Goal: Task Accomplishment & Management: Use online tool/utility

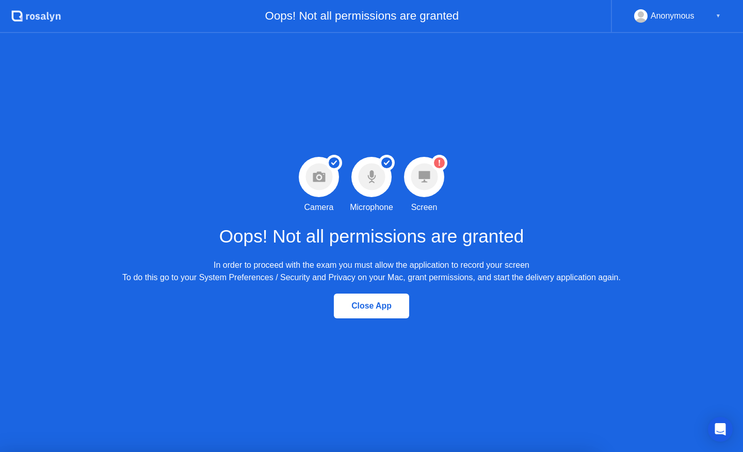
click at [428, 178] on icon at bounding box center [423, 176] width 11 height 11
click at [447, 158] on icon "Warning Screen permission not granted" at bounding box center [439, 163] width 16 height 16
click at [432, 173] on circle at bounding box center [423, 176] width 27 height 27
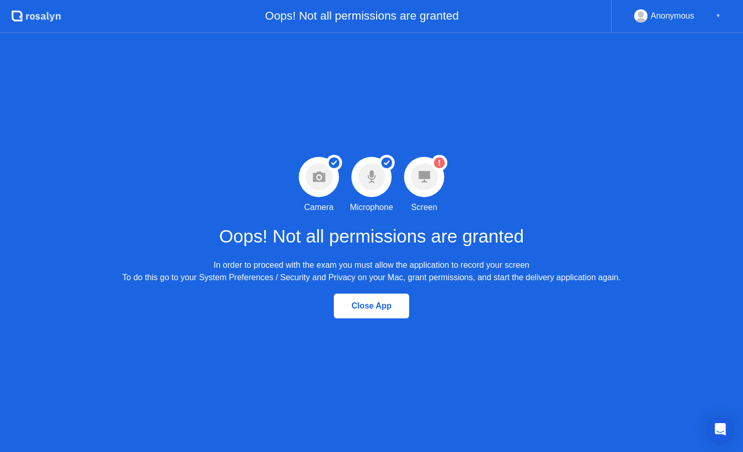
click at [424, 217] on div "Oops! Not all permissions are granted In order to proceed with the exam you mus…" at bounding box center [371, 248] width 498 height 71
click at [439, 155] on circle at bounding box center [439, 163] width 16 height 16
click at [423, 192] on div at bounding box center [424, 177] width 40 height 40
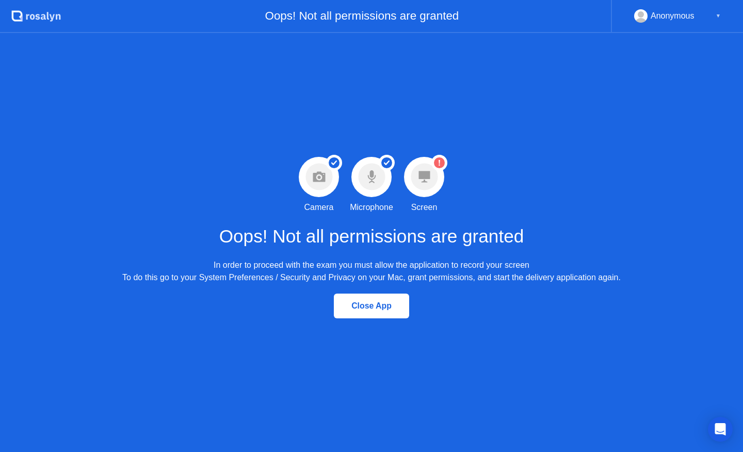
click at [711, 17] on div "Anonymous ▼" at bounding box center [677, 15] width 87 height 13
click at [714, 13] on div "Anonymous ▼" at bounding box center [677, 15] width 87 height 13
click at [431, 192] on div at bounding box center [424, 177] width 40 height 40
click at [417, 177] on circle at bounding box center [423, 176] width 27 height 27
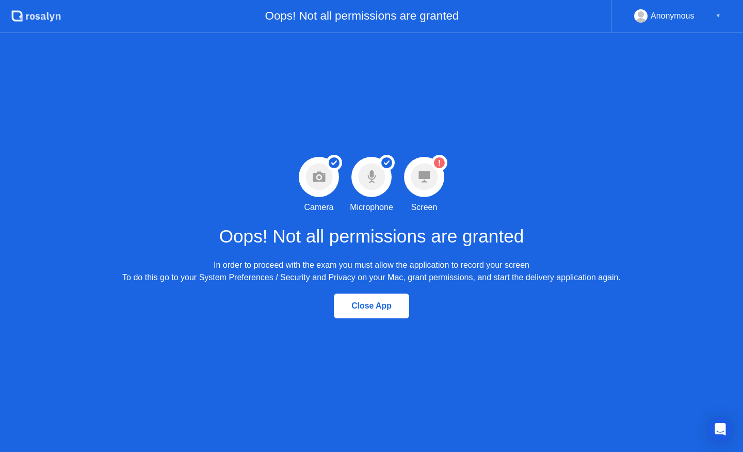
click at [440, 163] on circle at bounding box center [439, 162] width 11 height 11
